Goal: Information Seeking & Learning: Learn about a topic

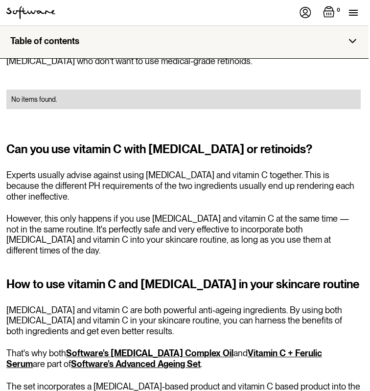
scroll to position [2350, 1]
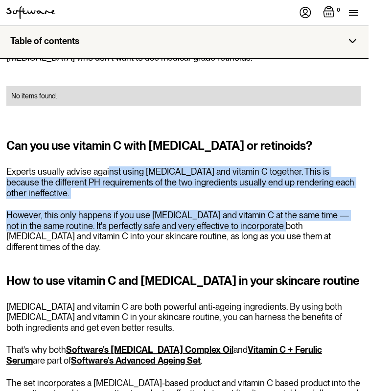
drag, startPoint x: 107, startPoint y: 117, endPoint x: 246, endPoint y: 162, distance: 146.2
click at [246, 163] on div "Can you use vitamin C with [MEDICAL_DATA] or retinoids? Experts usually advise …" at bounding box center [183, 194] width 354 height 115
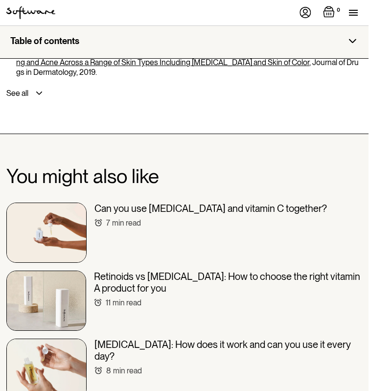
scroll to position [3179, 1]
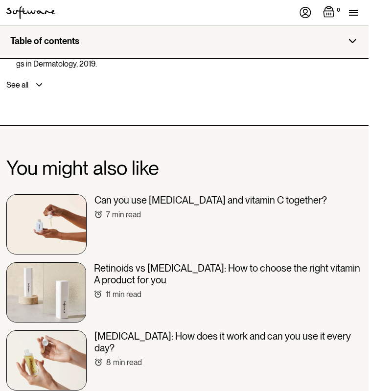
click at [208, 194] on h3 "Can you use [MEDICAL_DATA] and vitamin C together?" at bounding box center [210, 200] width 232 height 12
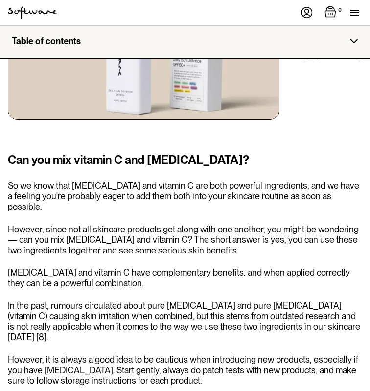
scroll to position [1655, 0]
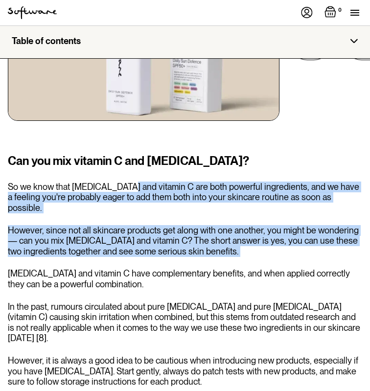
drag, startPoint x: 121, startPoint y: 146, endPoint x: 222, endPoint y: 216, distance: 122.8
click at [222, 216] on div "Can you mix vitamin C and [MEDICAL_DATA]? So we know that [MEDICAL_DATA] and vi…" at bounding box center [185, 286] width 354 height 268
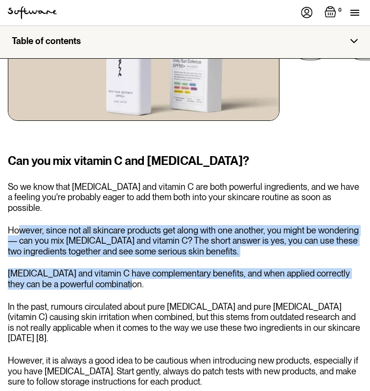
drag, startPoint x: 20, startPoint y: 176, endPoint x: 160, endPoint y: 233, distance: 151.8
click at [160, 233] on div "Can you mix vitamin C and [MEDICAL_DATA]? So we know that [MEDICAL_DATA] and vi…" at bounding box center [185, 286] width 354 height 268
click at [160, 268] on p "[MEDICAL_DATA] and vitamin C have complementary benefits, and when applied corr…" at bounding box center [185, 278] width 354 height 21
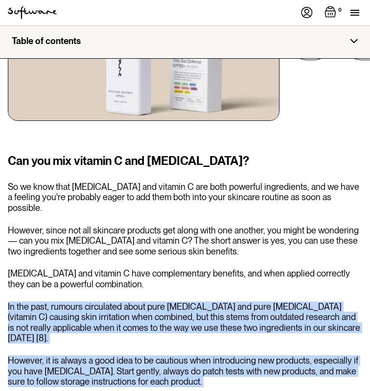
drag, startPoint x: 10, startPoint y: 244, endPoint x: 238, endPoint y: 333, distance: 244.8
click at [239, 333] on div "Can you mix vitamin C and [MEDICAL_DATA]? So we know that [MEDICAL_DATA] and vi…" at bounding box center [185, 286] width 354 height 268
click at [238, 333] on div "Can you mix vitamin C and [MEDICAL_DATA]? So we know that [MEDICAL_DATA] and vi…" at bounding box center [185, 286] width 354 height 268
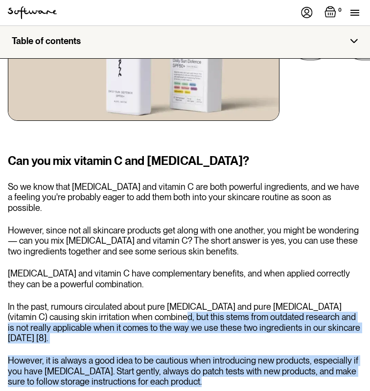
drag, startPoint x: 157, startPoint y: 269, endPoint x: 223, endPoint y: 323, distance: 85.5
click at [223, 323] on div "Can you mix vitamin C and [MEDICAL_DATA]? So we know that [MEDICAL_DATA] and vi…" at bounding box center [185, 286] width 354 height 268
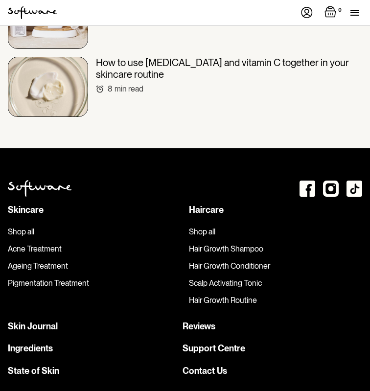
scroll to position [3026, 0]
